Goal: Information Seeking & Learning: Understand process/instructions

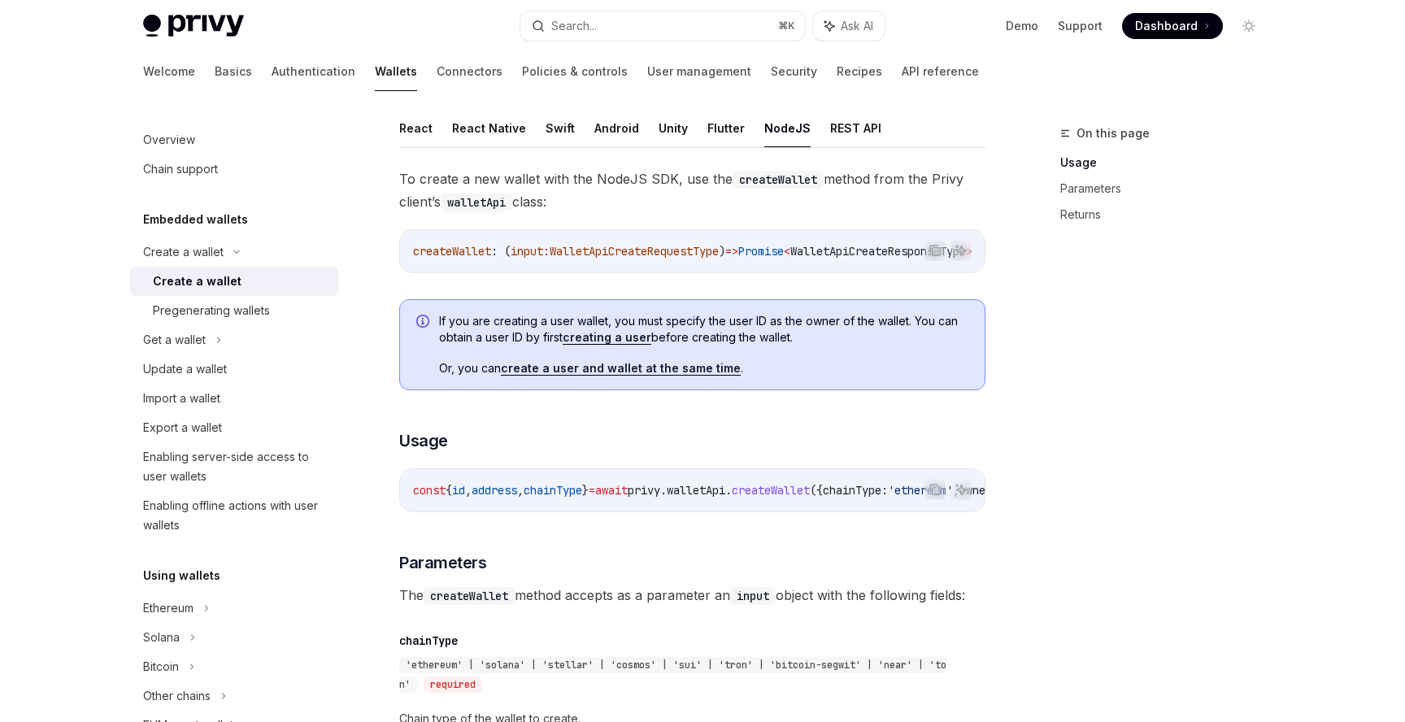
scroll to position [315, 0]
click at [719, 251] on span "WalletApiCreateRequestType" at bounding box center [634, 253] width 169 height 15
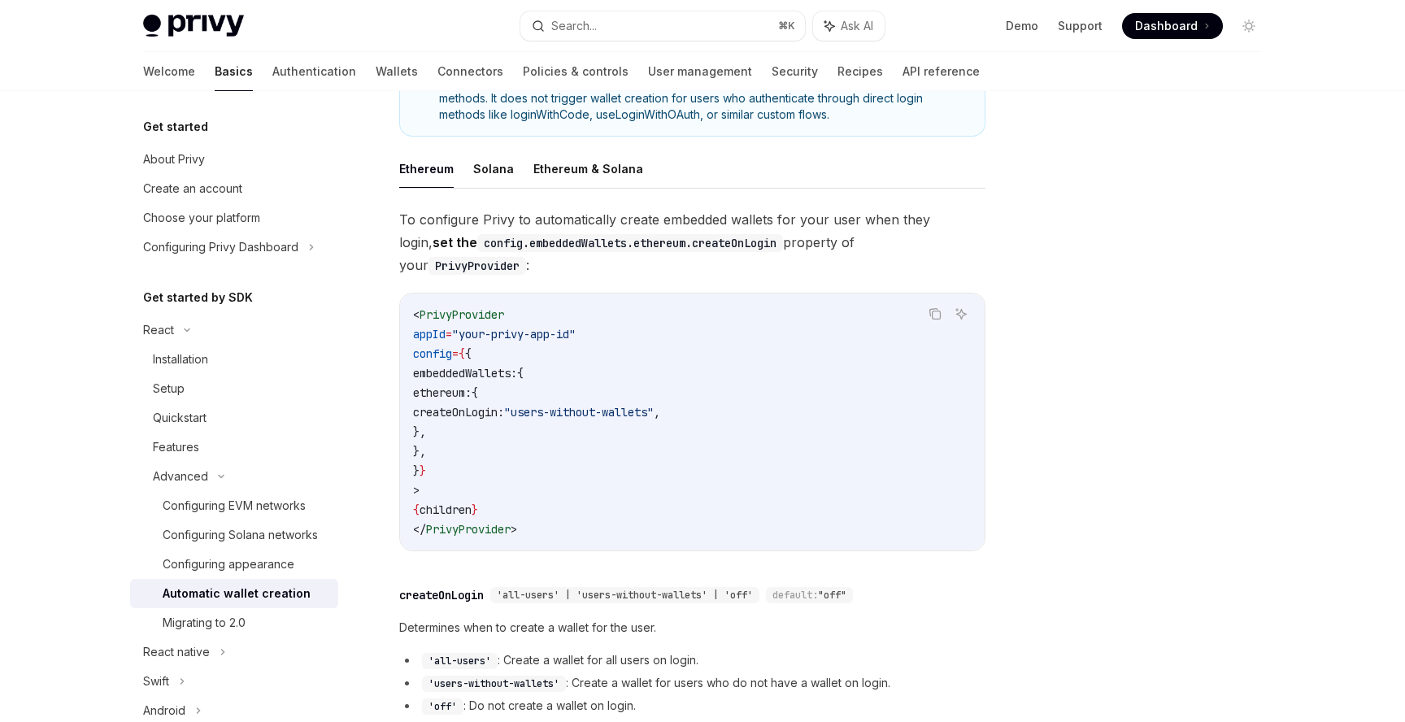
scroll to position [338, 0]
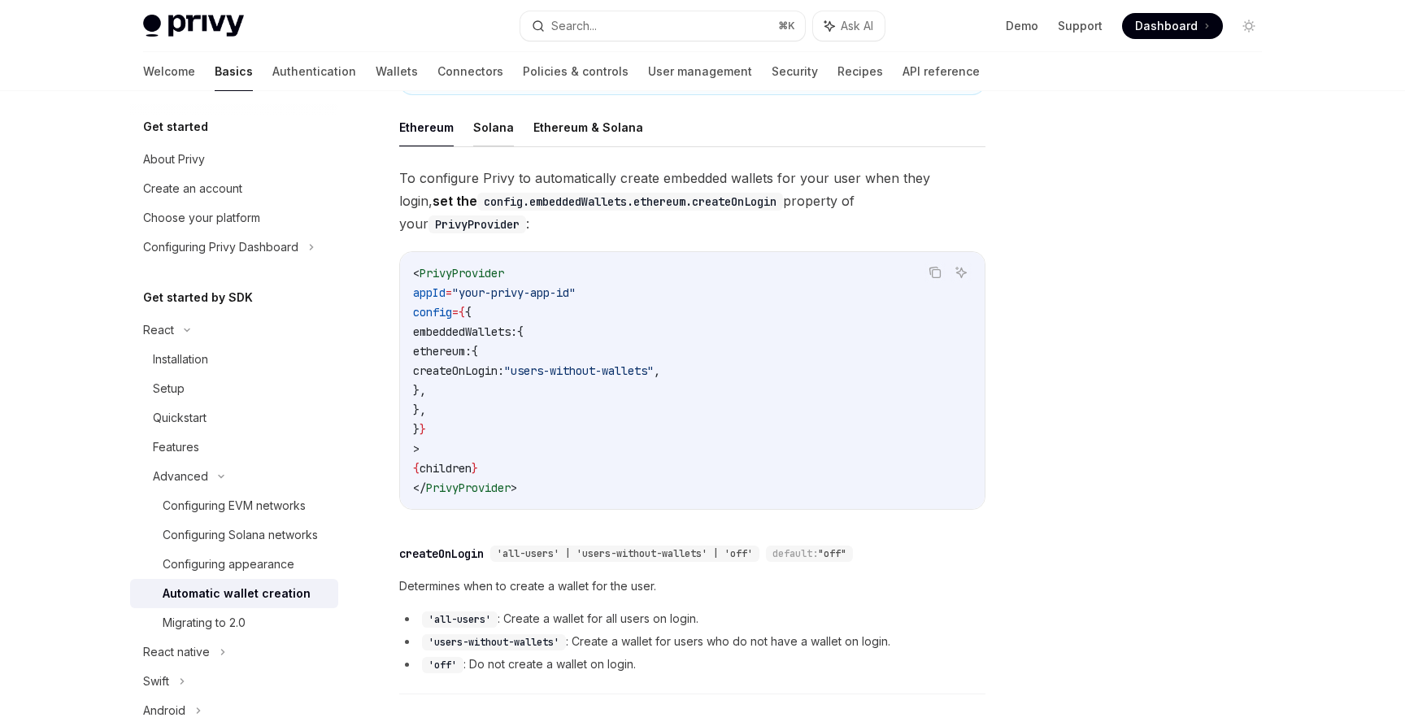
click at [479, 124] on button "Solana" at bounding box center [493, 127] width 41 height 38
type textarea "*"
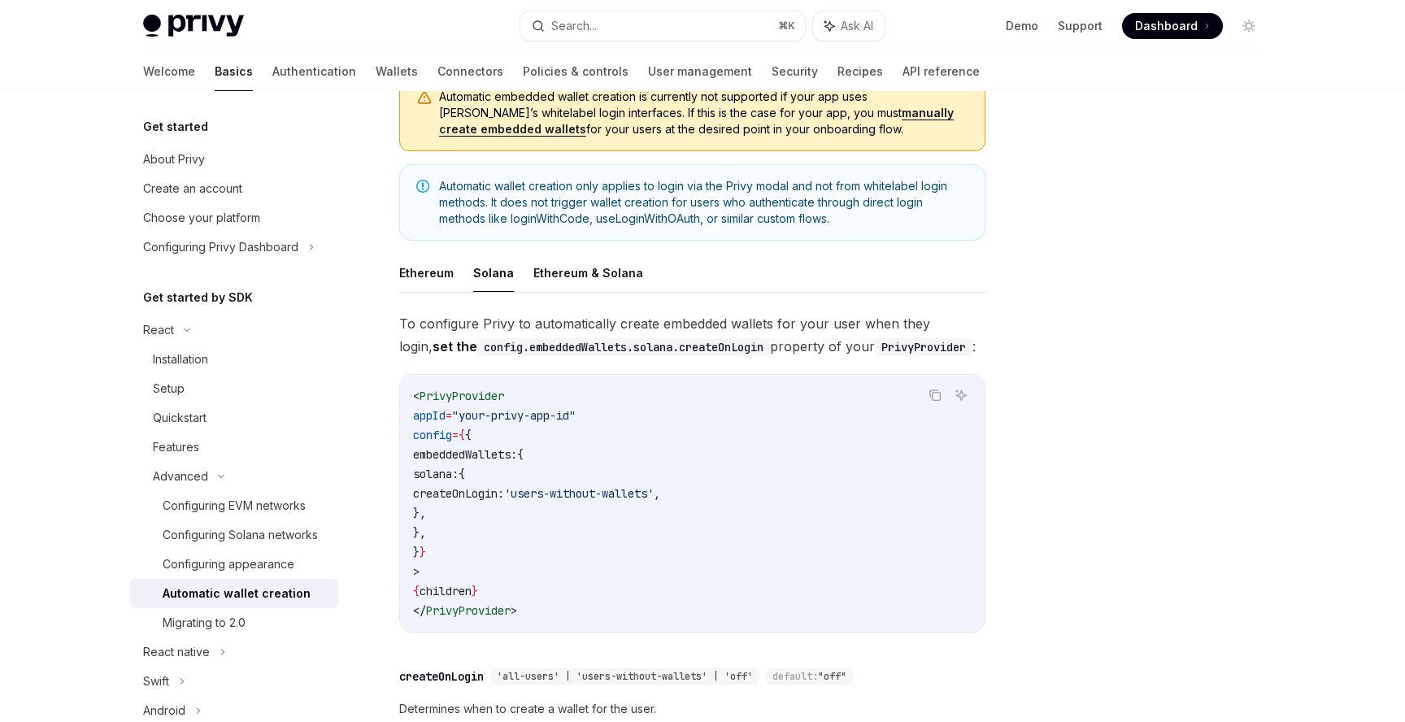
scroll to position [193, 0]
click at [654, 493] on span "'users-without-wallets'" at bounding box center [579, 493] width 150 height 15
click at [477, 459] on span "embeddedWallets:" at bounding box center [465, 453] width 104 height 15
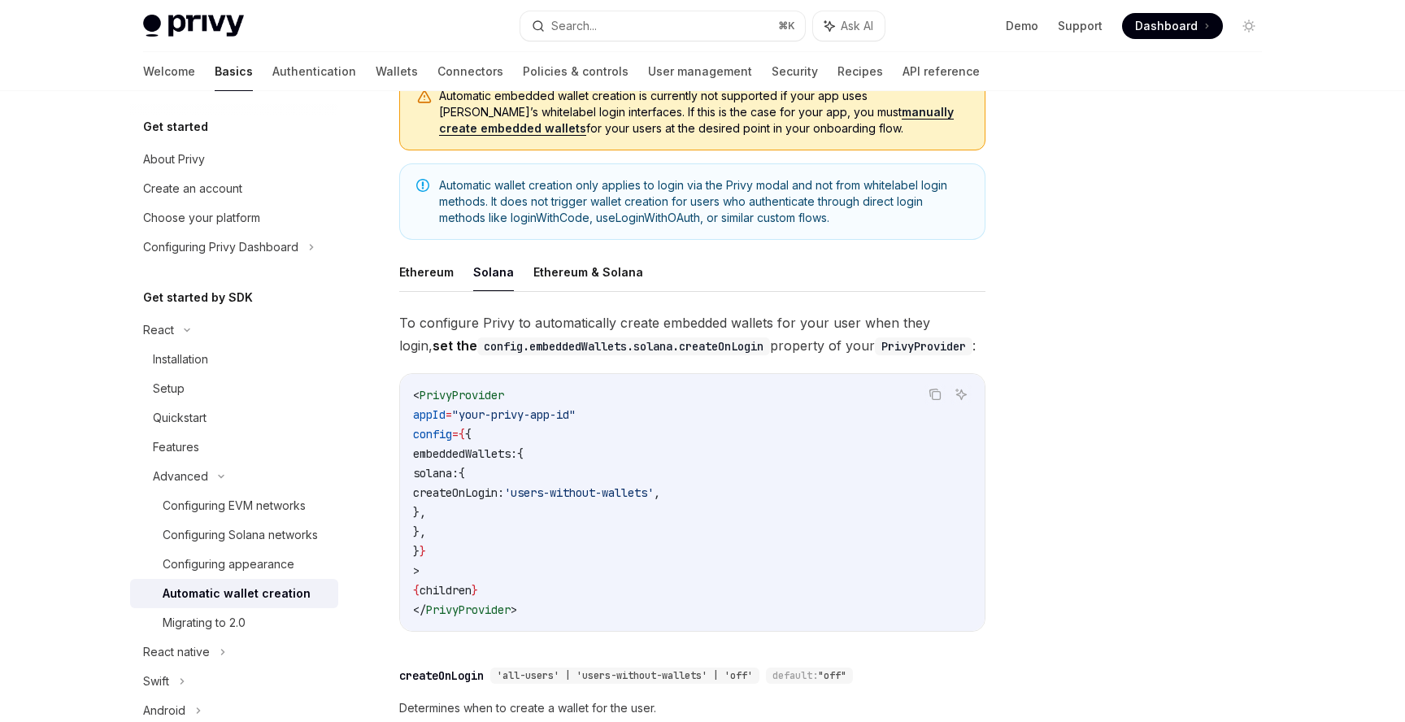
drag, startPoint x: 468, startPoint y: 455, endPoint x: 487, endPoint y: 528, distance: 75.5
click at [487, 528] on code "< PrivyProvider appId = "your-privy-app-id" config = { { embeddedWallets: { sol…" at bounding box center [692, 502] width 559 height 234
copy code "embeddedWallets: { solana: { createOnLogin: 'users-without-wallets' , }, },"
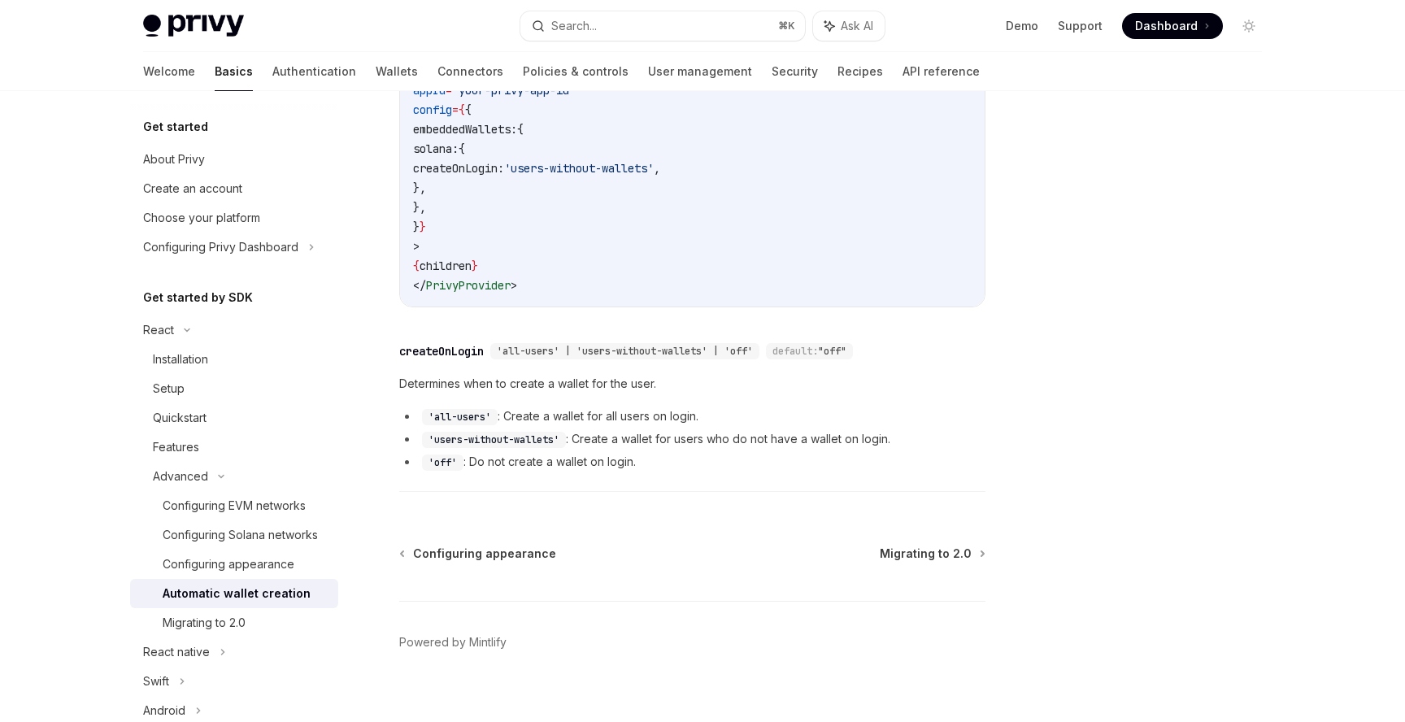
scroll to position [518, 0]
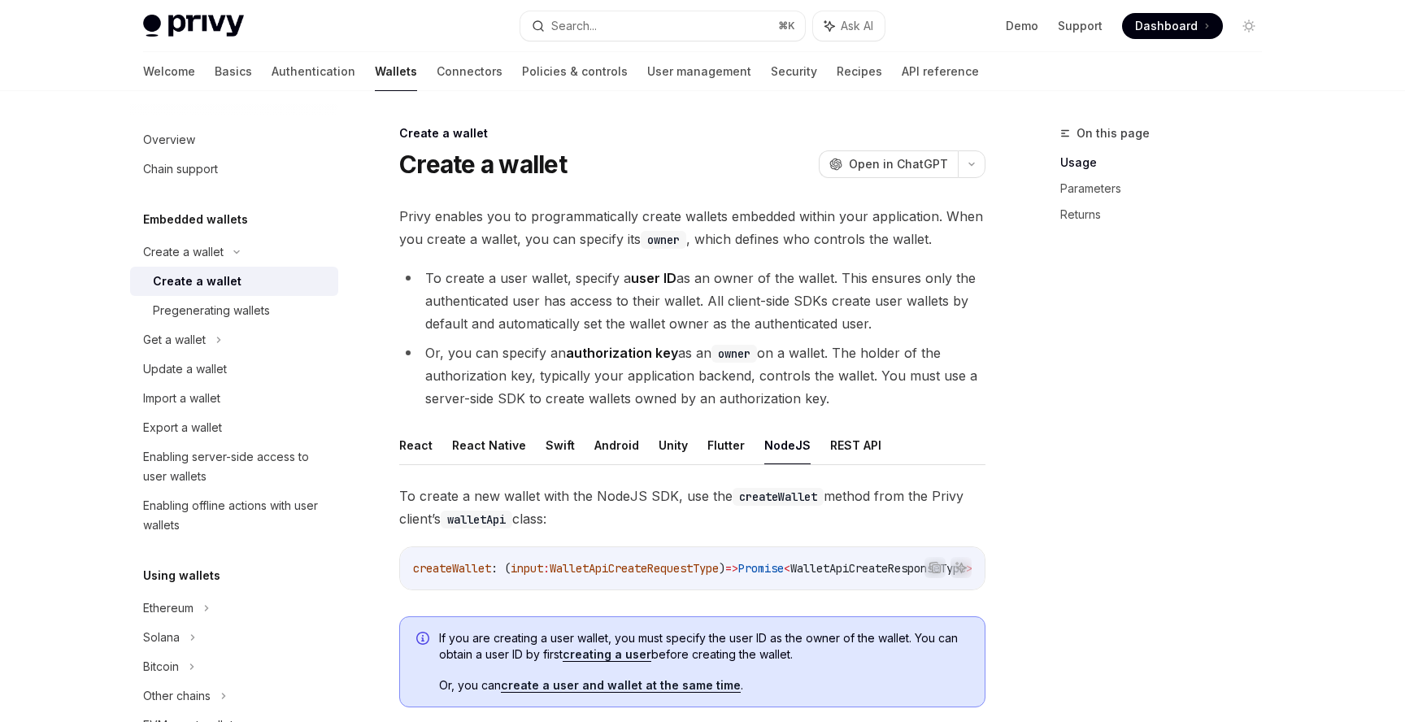
scroll to position [315, 0]
